Goal: Browse casually: Explore the website without a specific task or goal

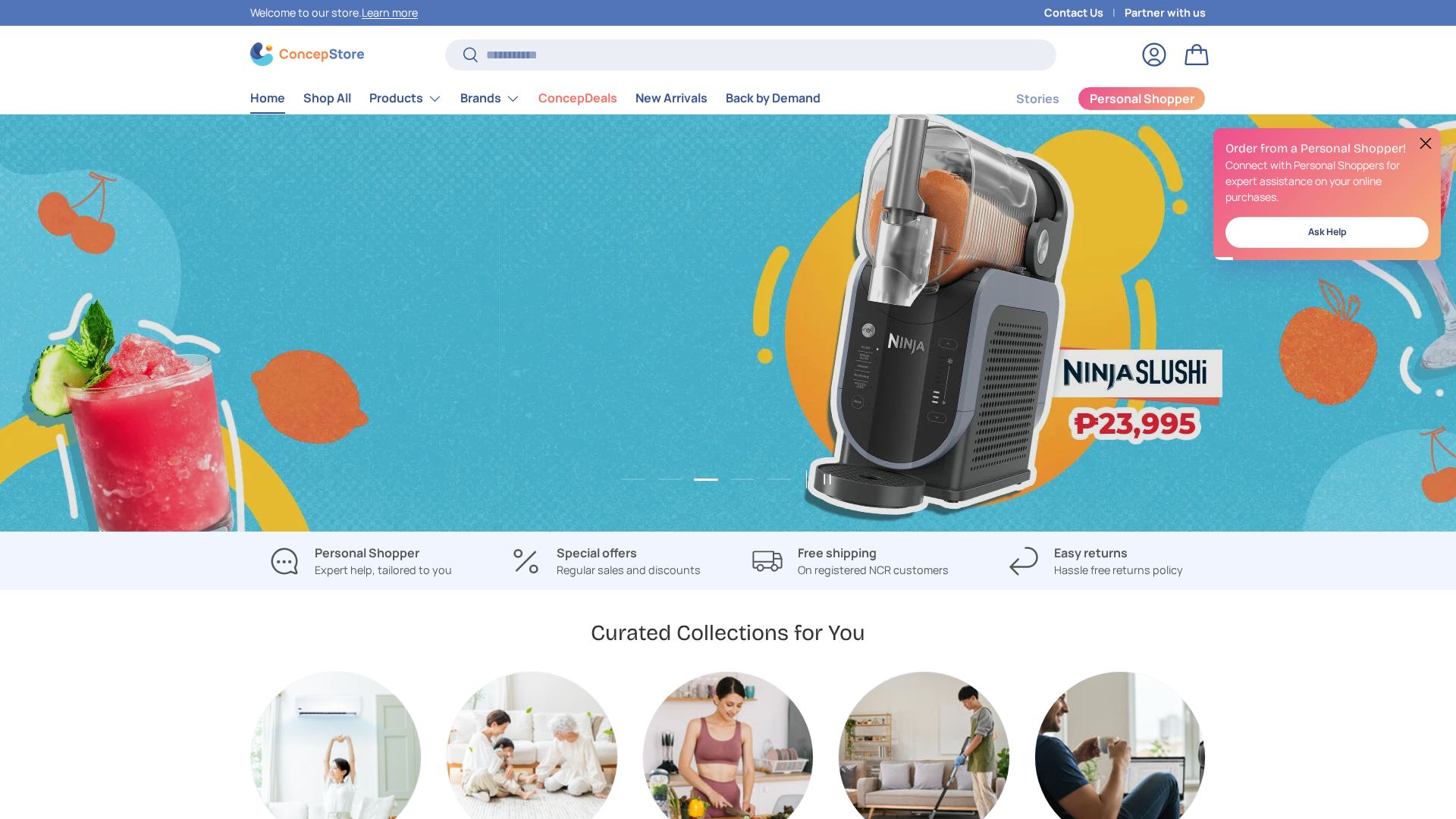
scroll to position [0, 2912]
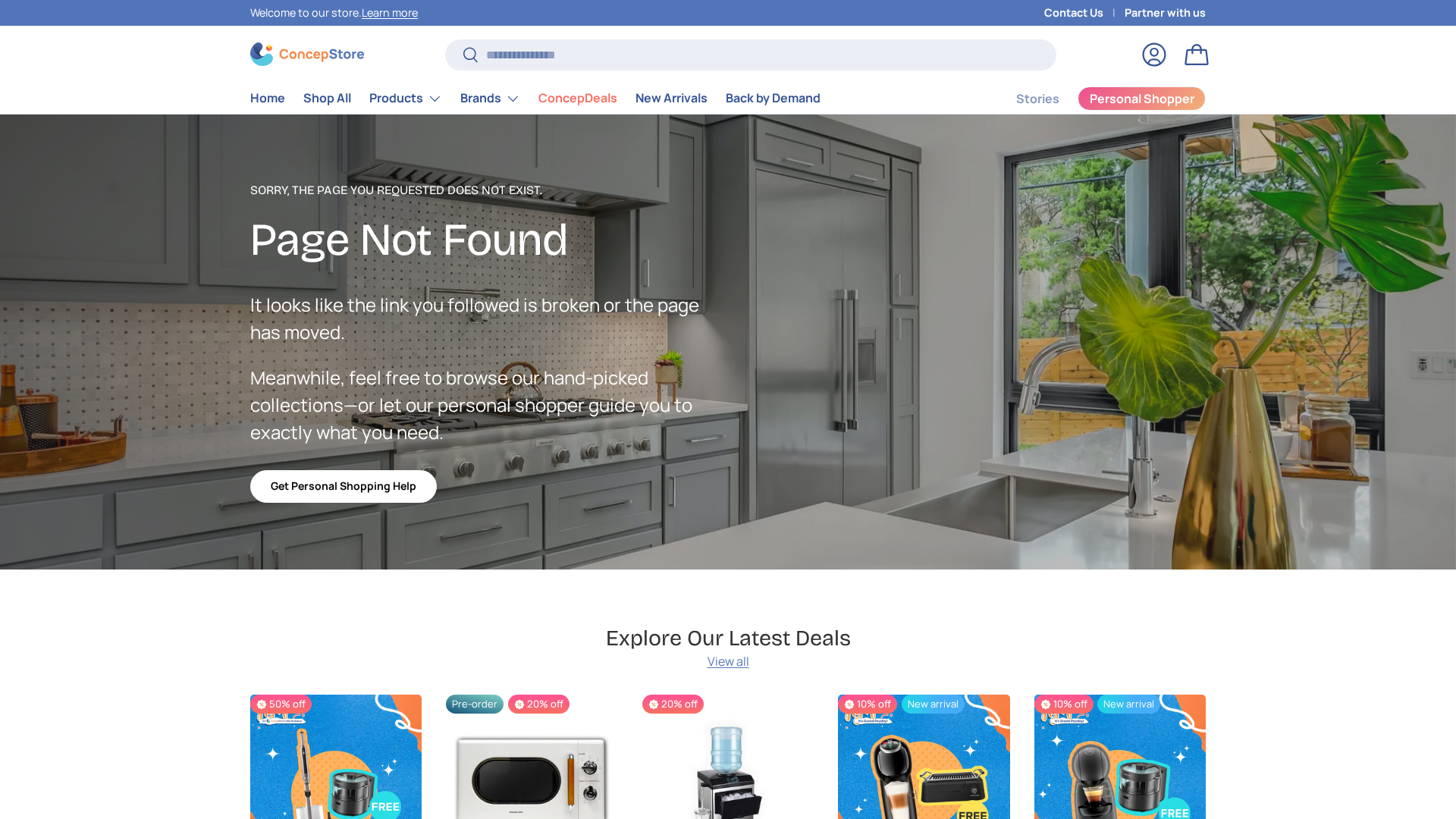
scroll to position [2707, 6200]
